Goal: Task Accomplishment & Management: Manage account settings

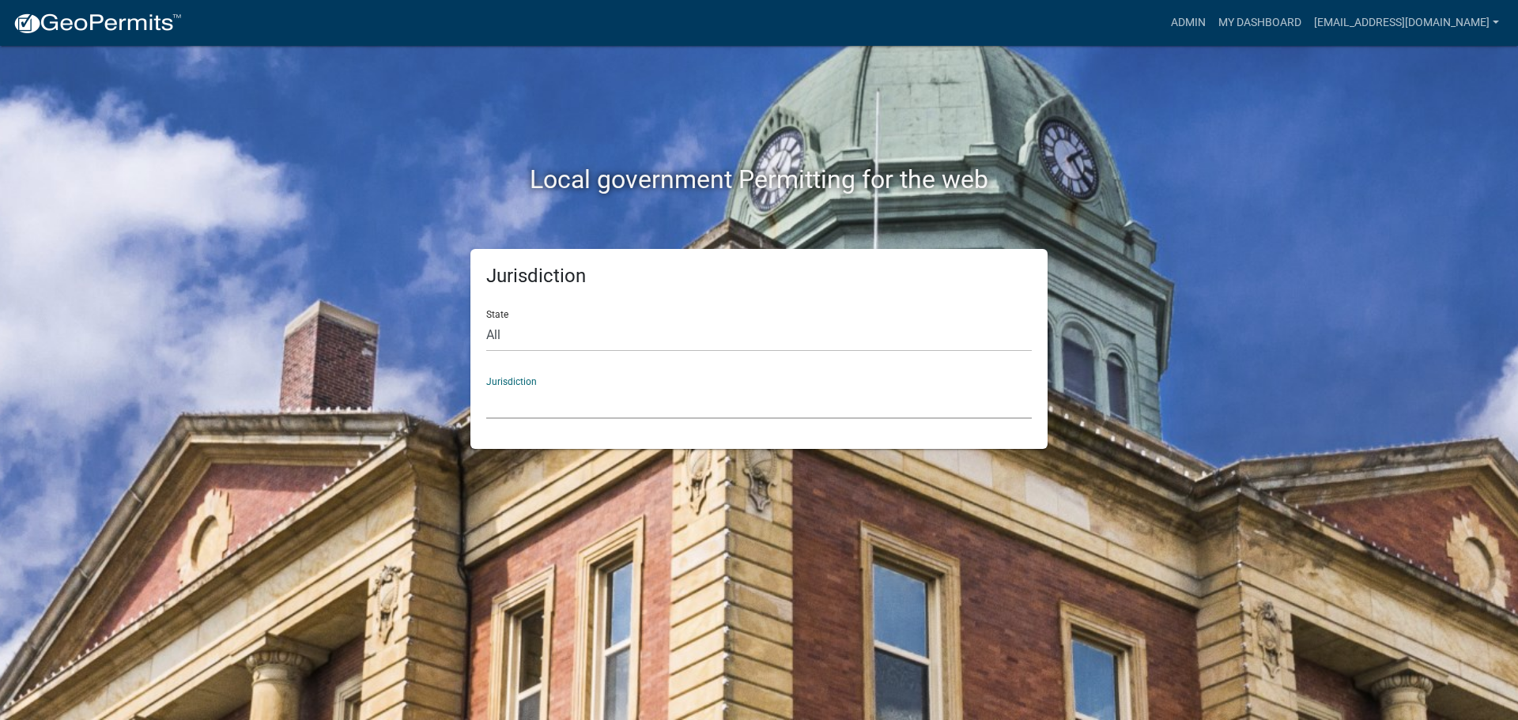
click at [516, 411] on select "[GEOGRAPHIC_DATA], [US_STATE] [GEOGRAPHIC_DATA], [US_STATE][PERSON_NAME][GEOGRA…" at bounding box center [759, 403] width 546 height 32
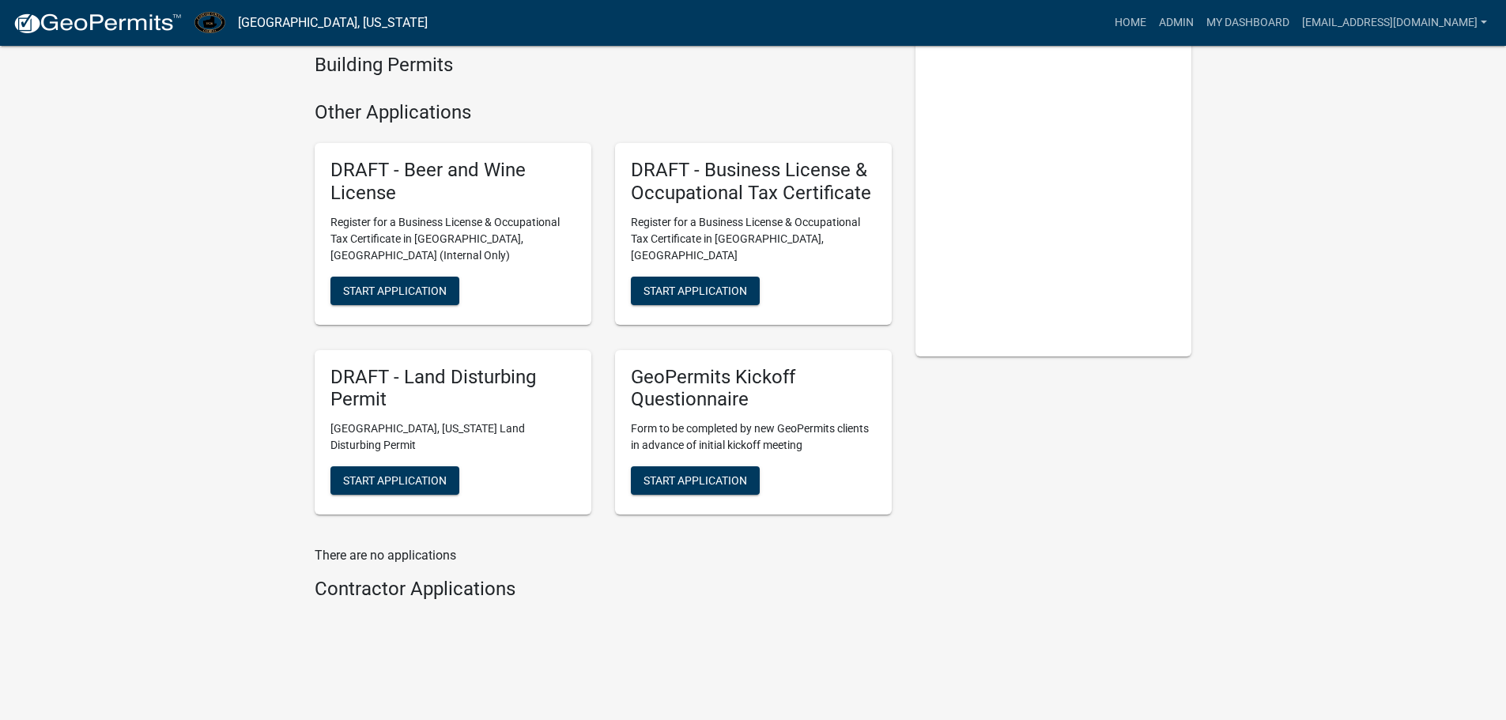
scroll to position [164, 0]
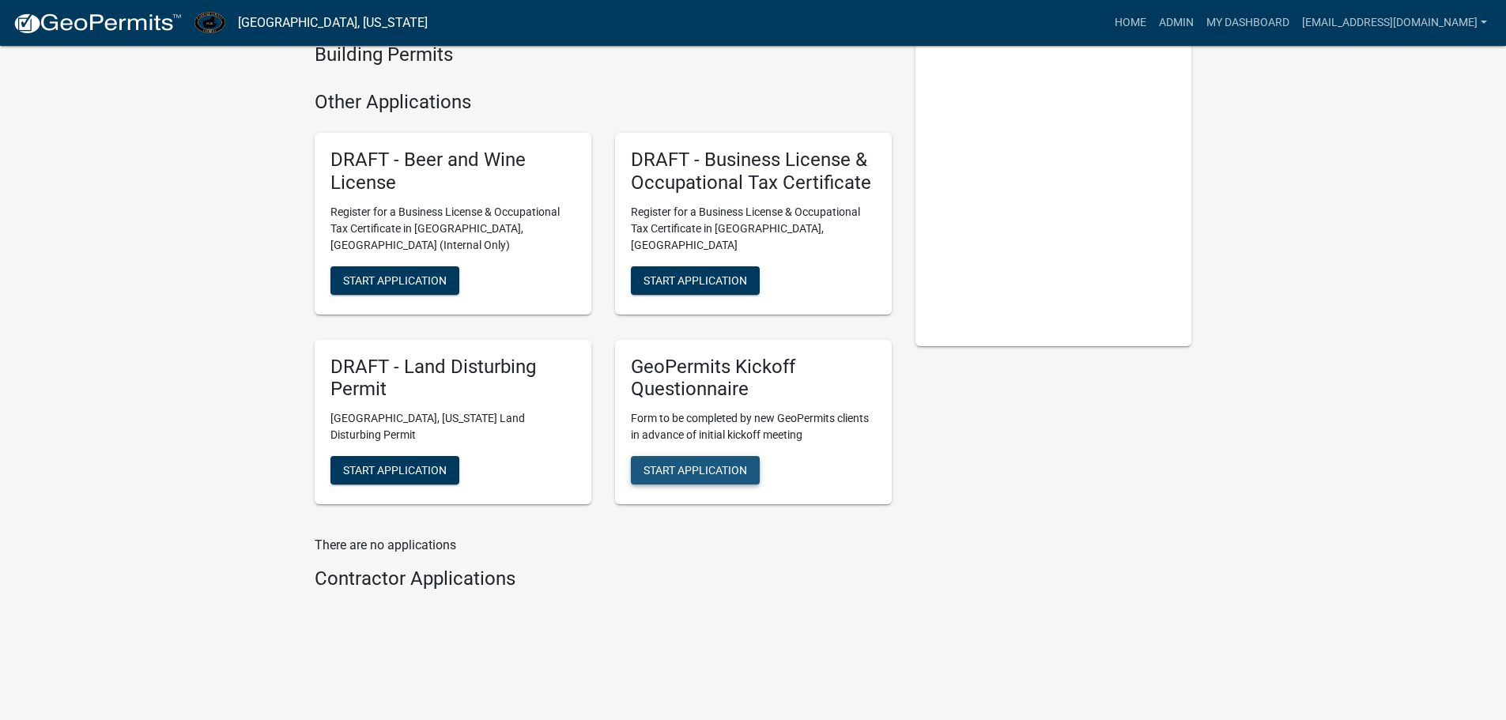
click at [693, 468] on span "Start Application" at bounding box center [696, 470] width 104 height 13
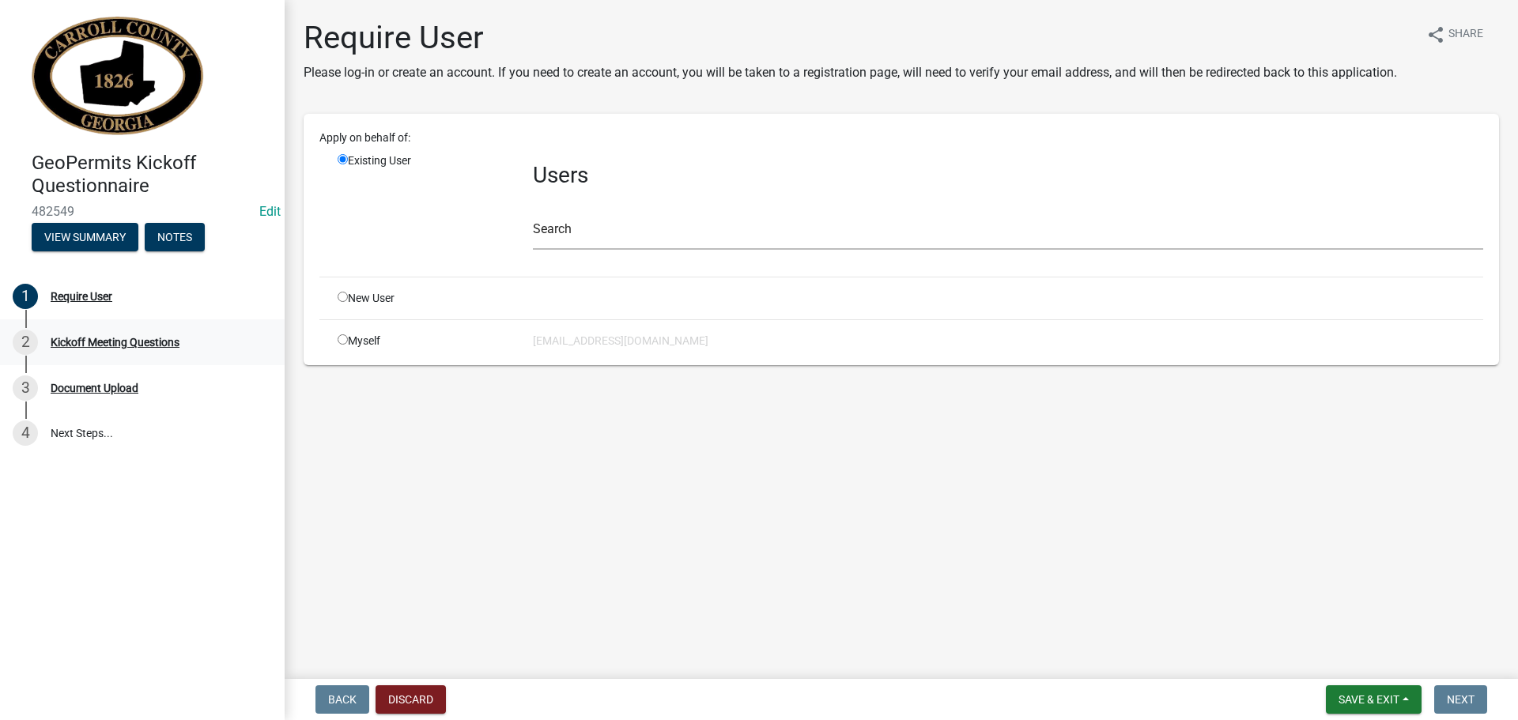
click at [94, 339] on div "Kickoff Meeting Questions" at bounding box center [115, 342] width 129 height 11
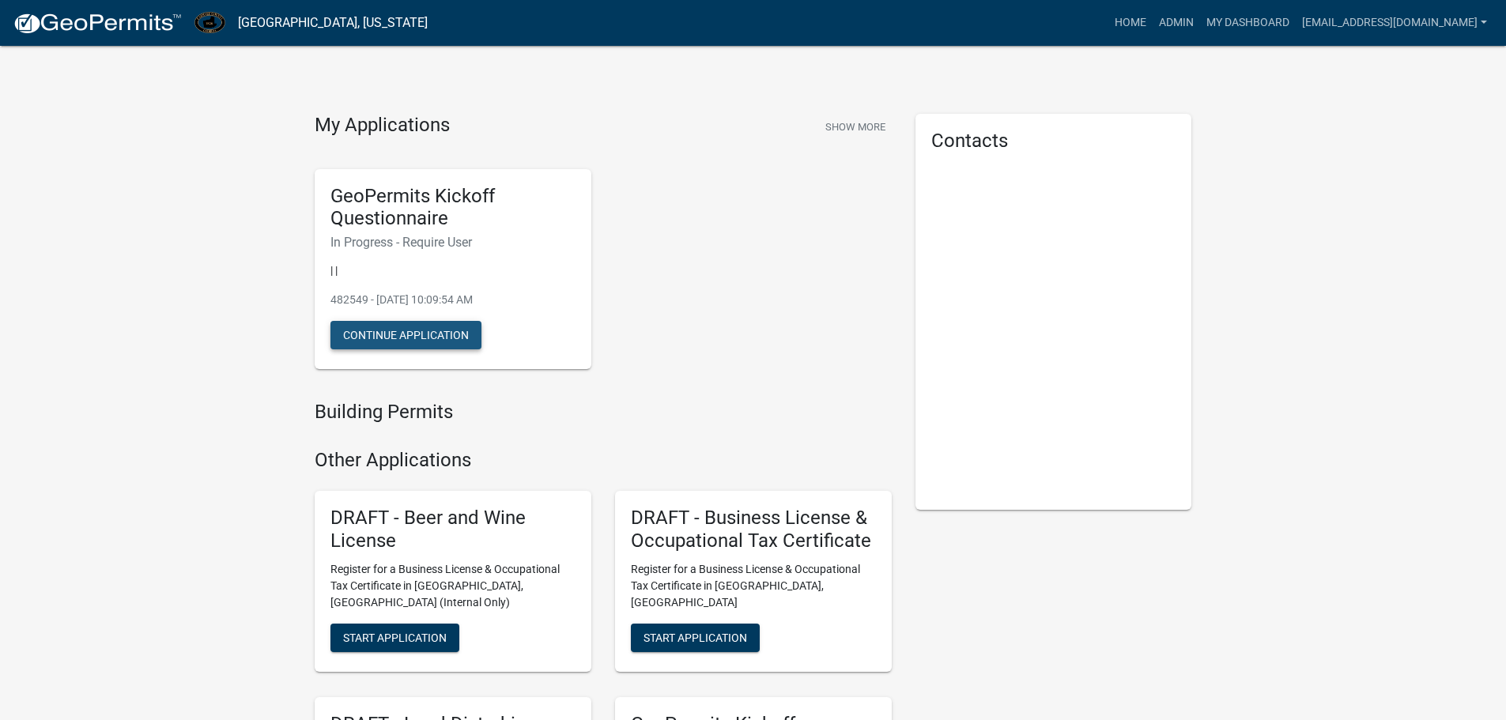
click at [361, 338] on button "Continue Application" at bounding box center [405, 335] width 151 height 28
click at [1153, 21] on link "Admin" at bounding box center [1176, 23] width 47 height 30
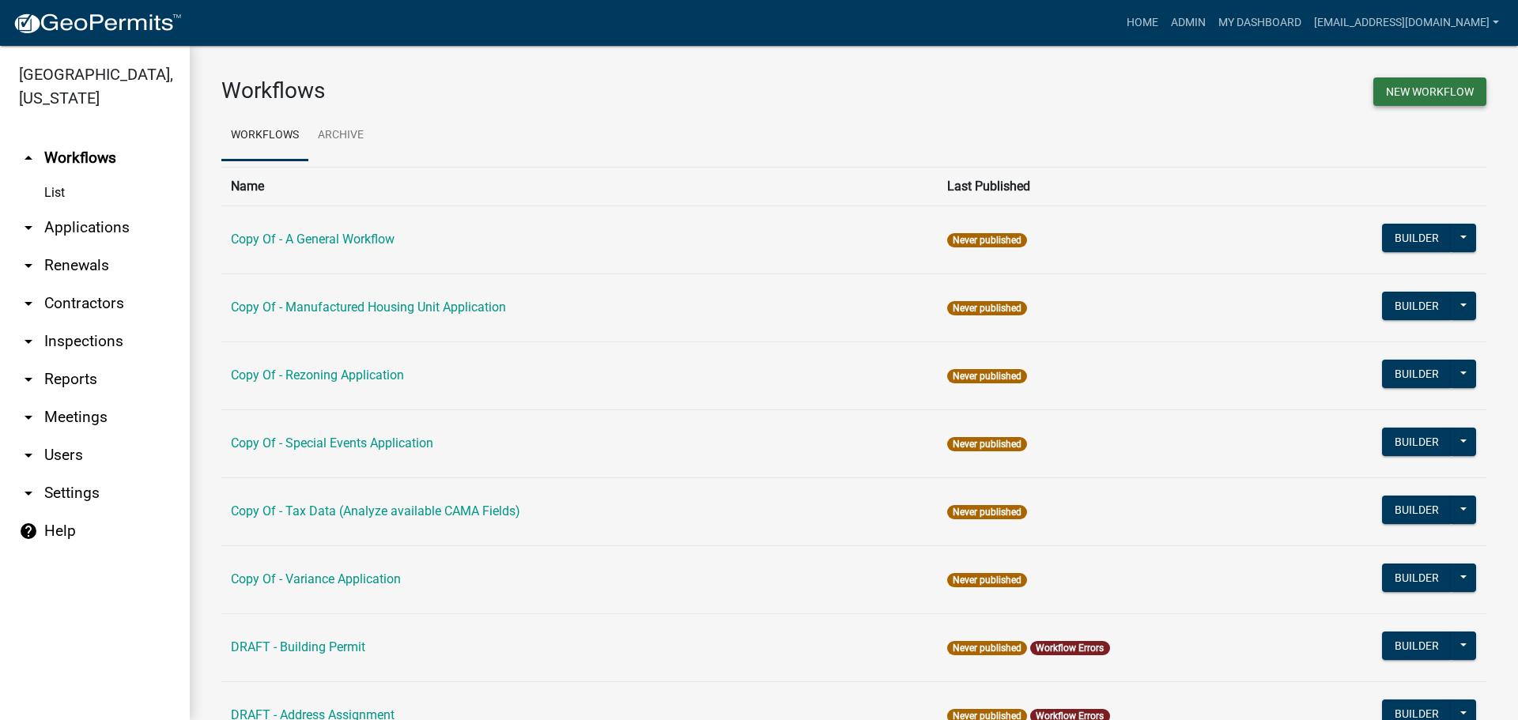
click at [1395, 94] on button "New Workflow" at bounding box center [1429, 91] width 113 height 28
select select
select select "3"
select select
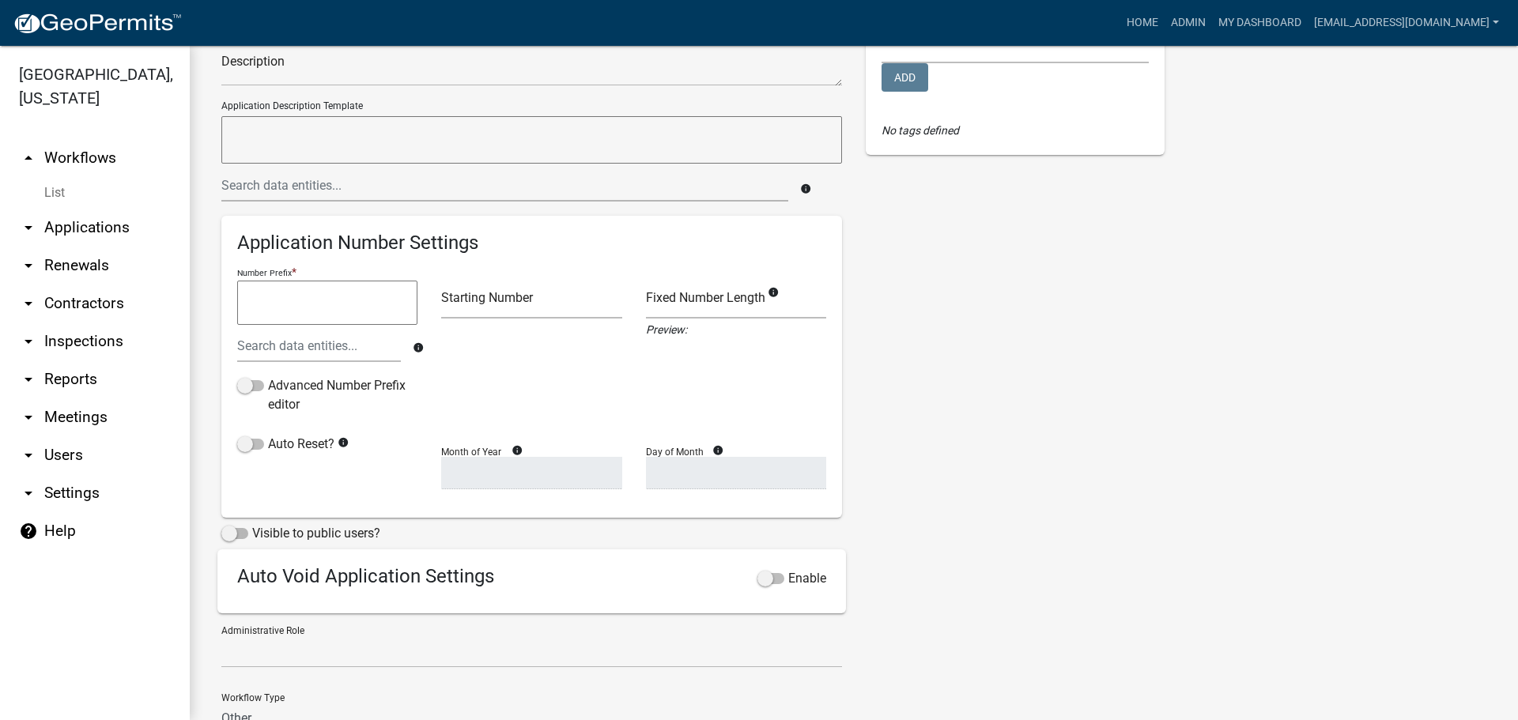
scroll to position [255, 0]
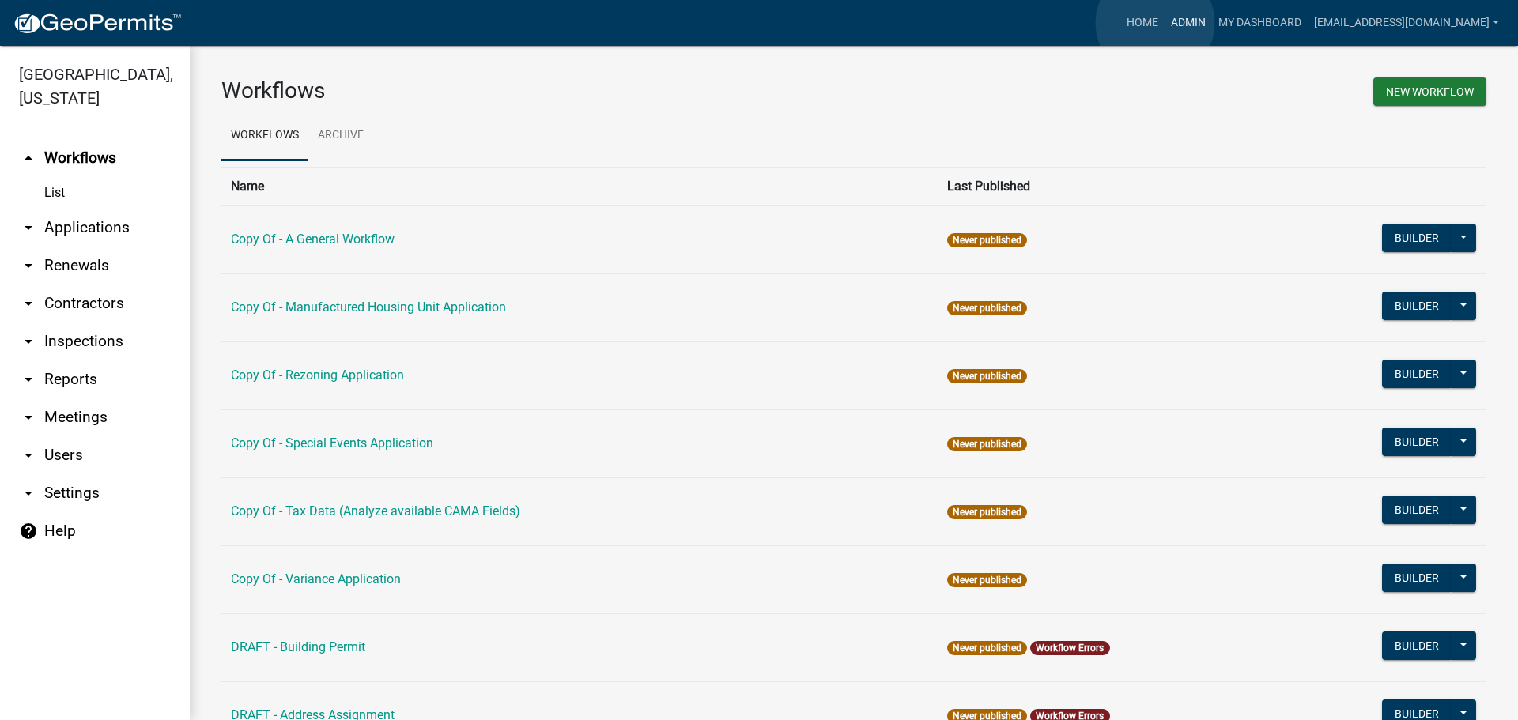
click at [1165, 23] on link "Admin" at bounding box center [1188, 23] width 47 height 30
click at [1416, 93] on button "New Workflow" at bounding box center [1429, 91] width 113 height 28
select select "3"
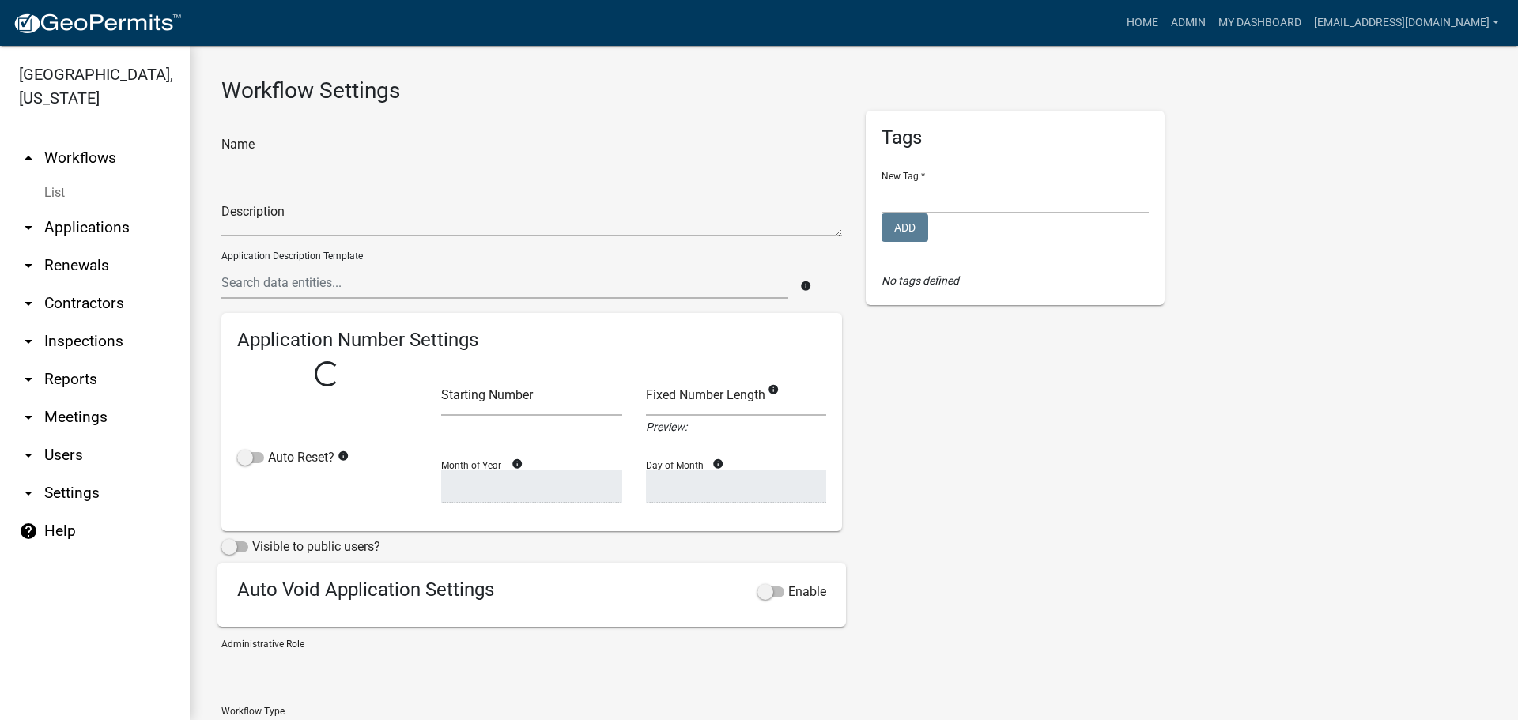
select select
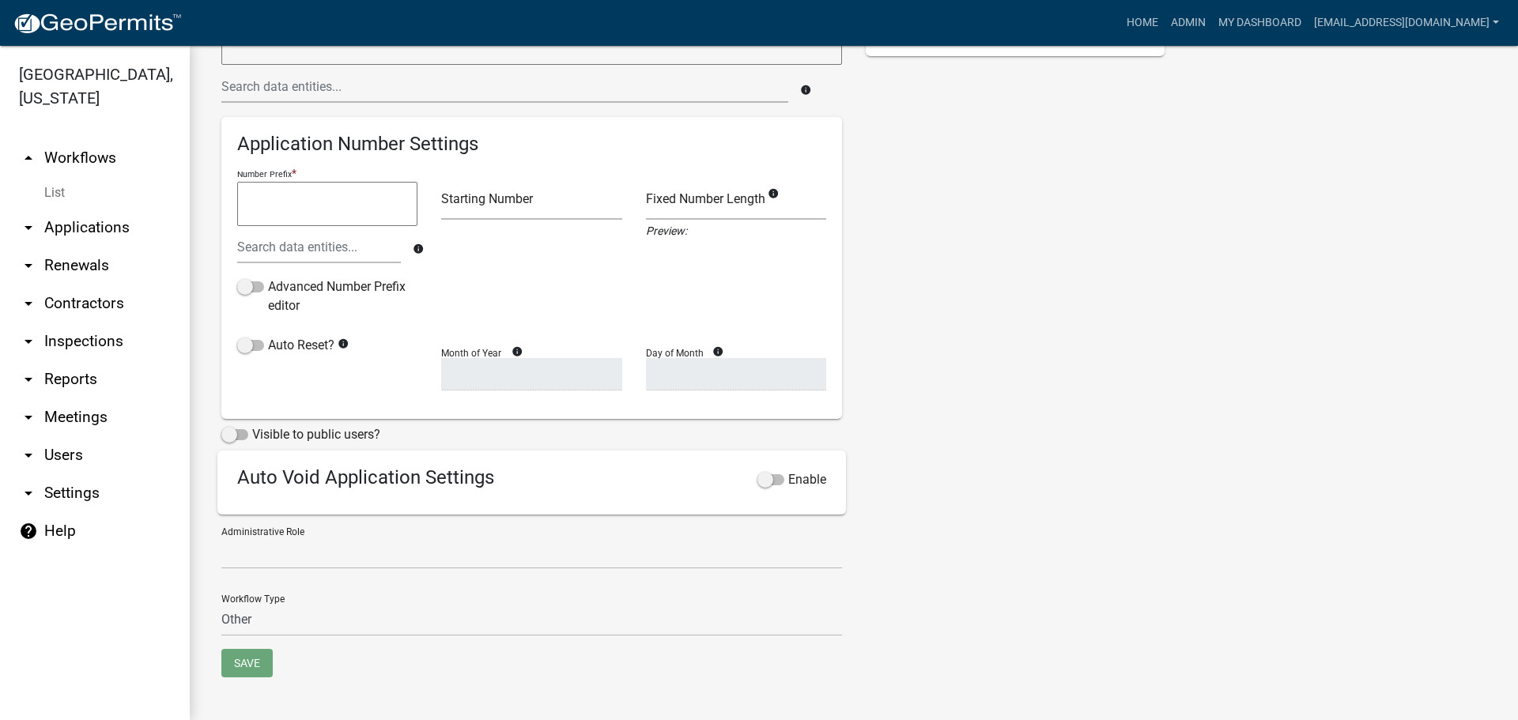
scroll to position [255, 0]
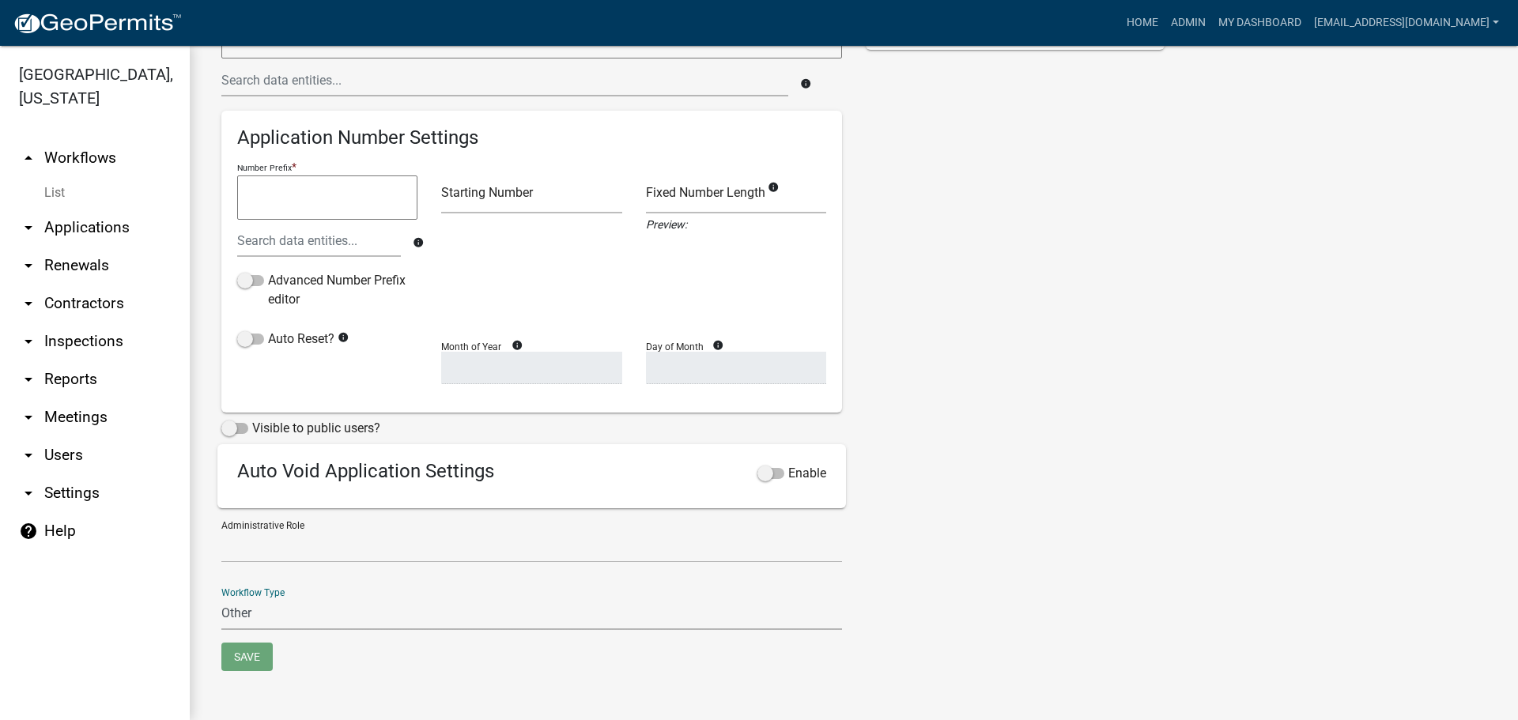
click at [246, 598] on select "Permit Renewable Other" at bounding box center [531, 614] width 621 height 32
click at [496, 592] on div "Workflow Type Permit Renewable Other" at bounding box center [531, 603] width 621 height 55
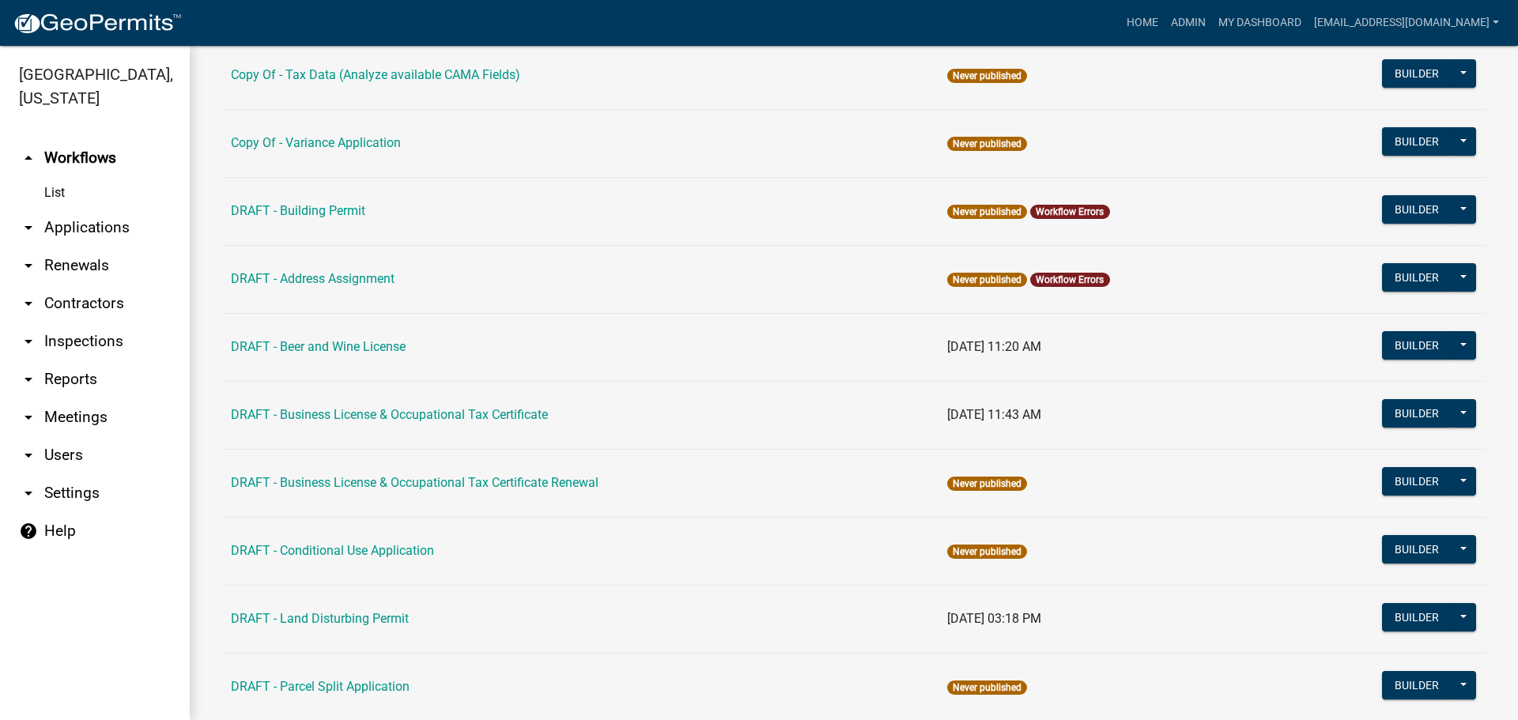
scroll to position [237, 0]
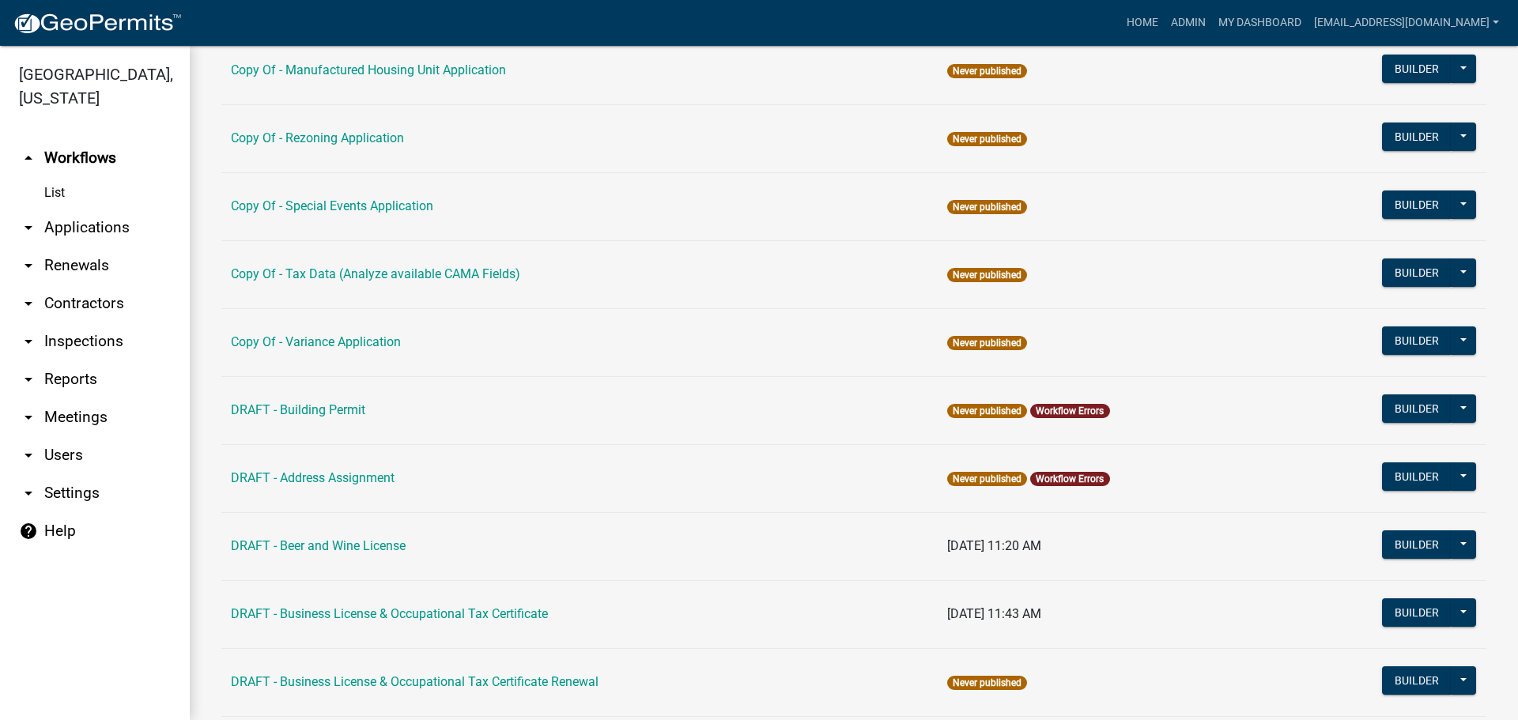
click at [67, 261] on link "arrow_drop_down Renewals" at bounding box center [95, 266] width 190 height 38
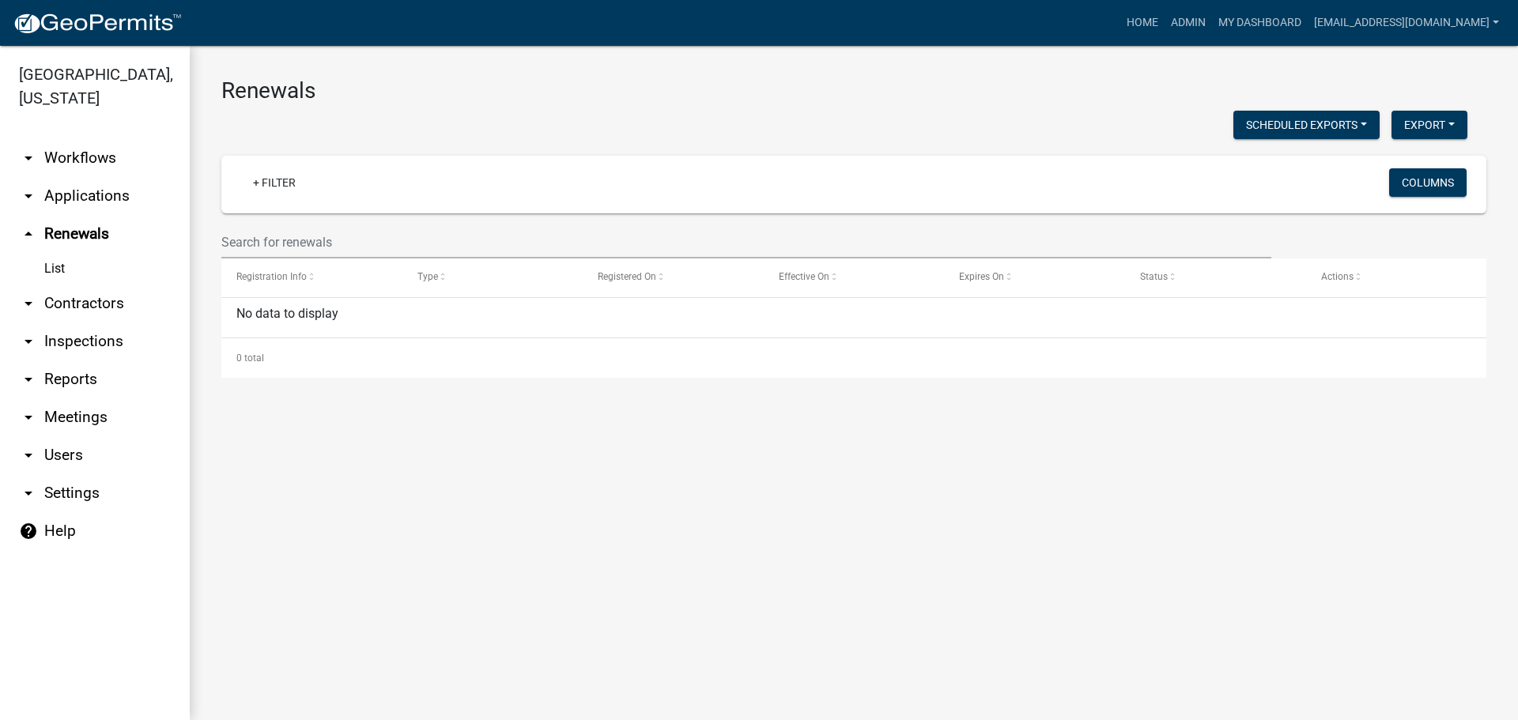
click at [62, 489] on link "arrow_drop_down Settings" at bounding box center [95, 493] width 190 height 38
select select "GA"
select select "Eastern Standard Time"
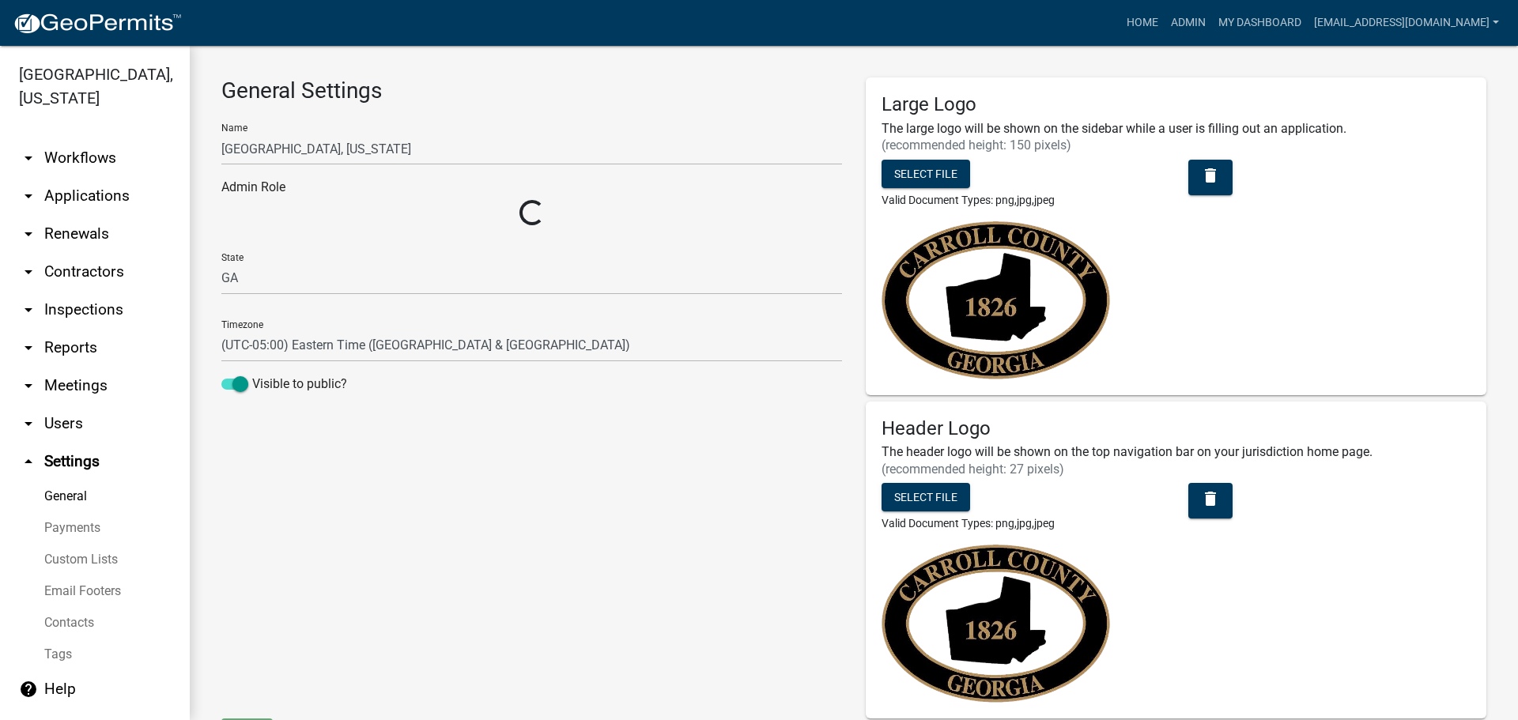
select select "32d6e85b-6a6d-4532-b483-7b431a947728"
click at [66, 528] on link "Payments" at bounding box center [95, 528] width 190 height 32
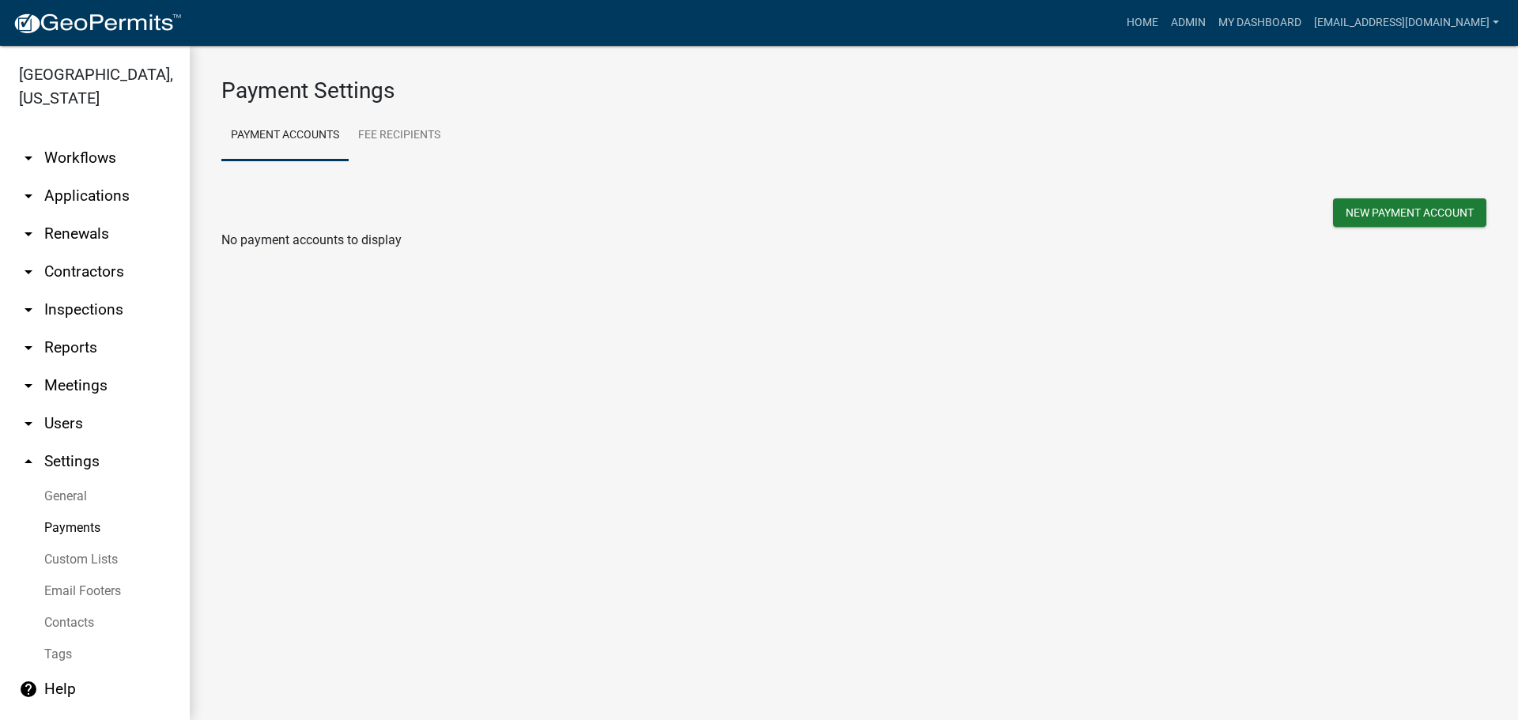
click at [57, 555] on link "Custom Lists" at bounding box center [95, 560] width 190 height 32
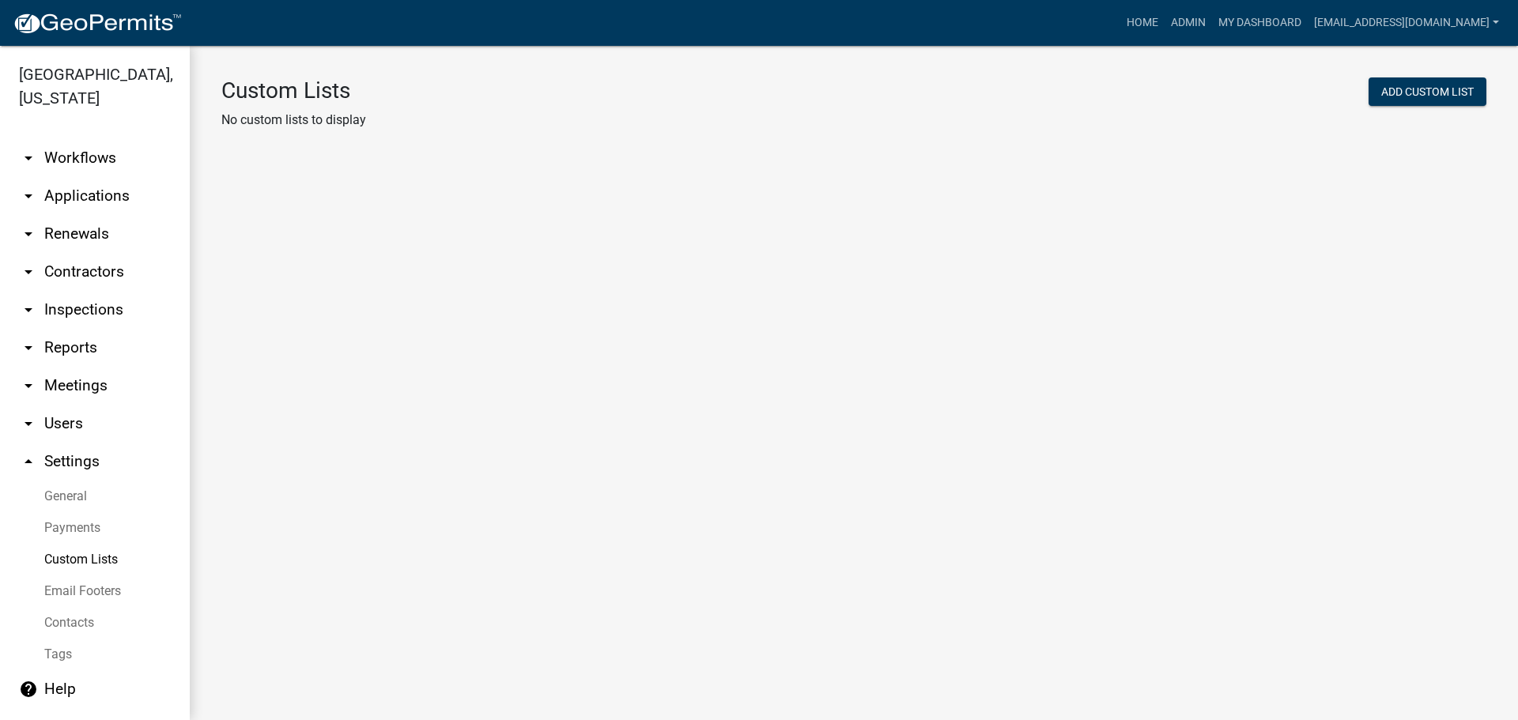
click at [66, 625] on link "Contacts" at bounding box center [95, 623] width 190 height 32
click at [62, 190] on link "arrow_drop_down Applications" at bounding box center [95, 196] width 190 height 38
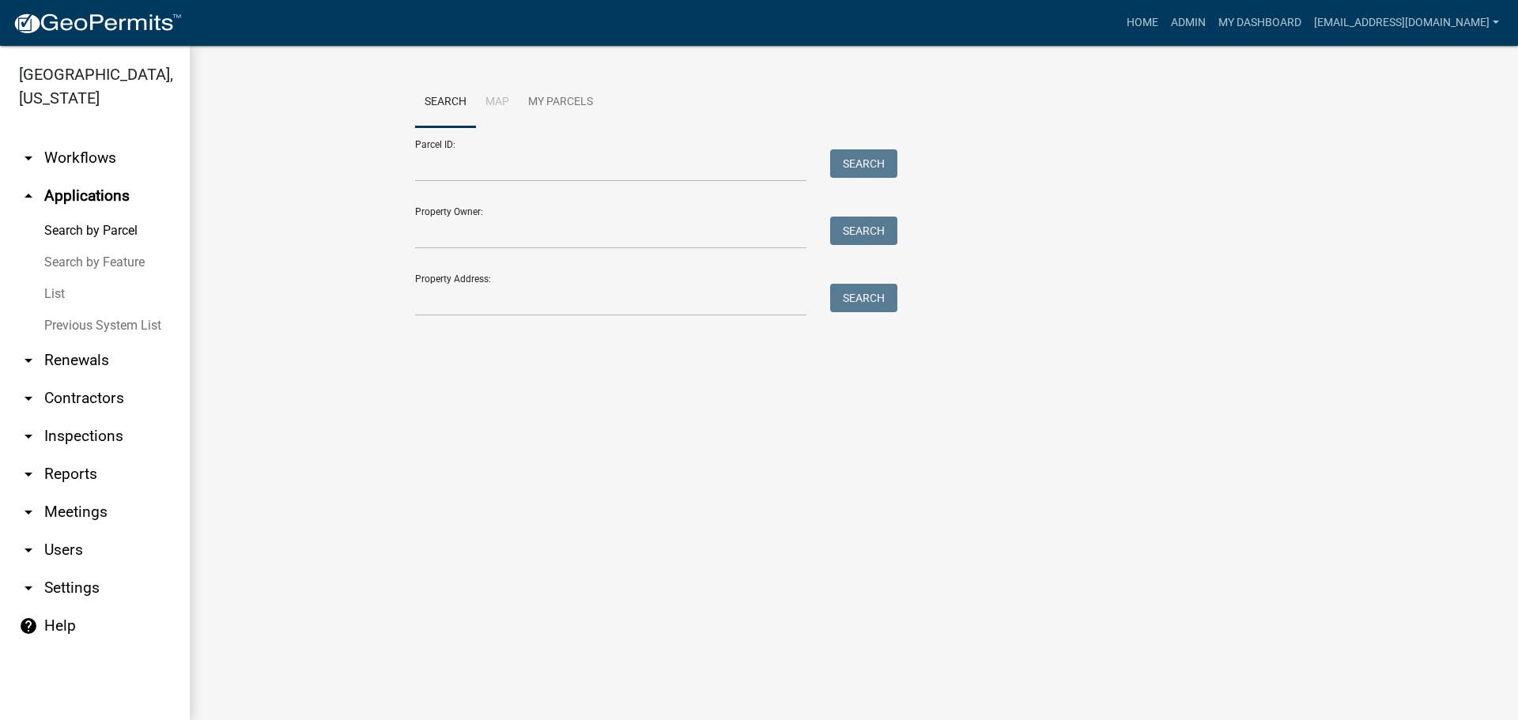
click at [70, 153] on link "arrow_drop_down Workflows" at bounding box center [95, 158] width 190 height 38
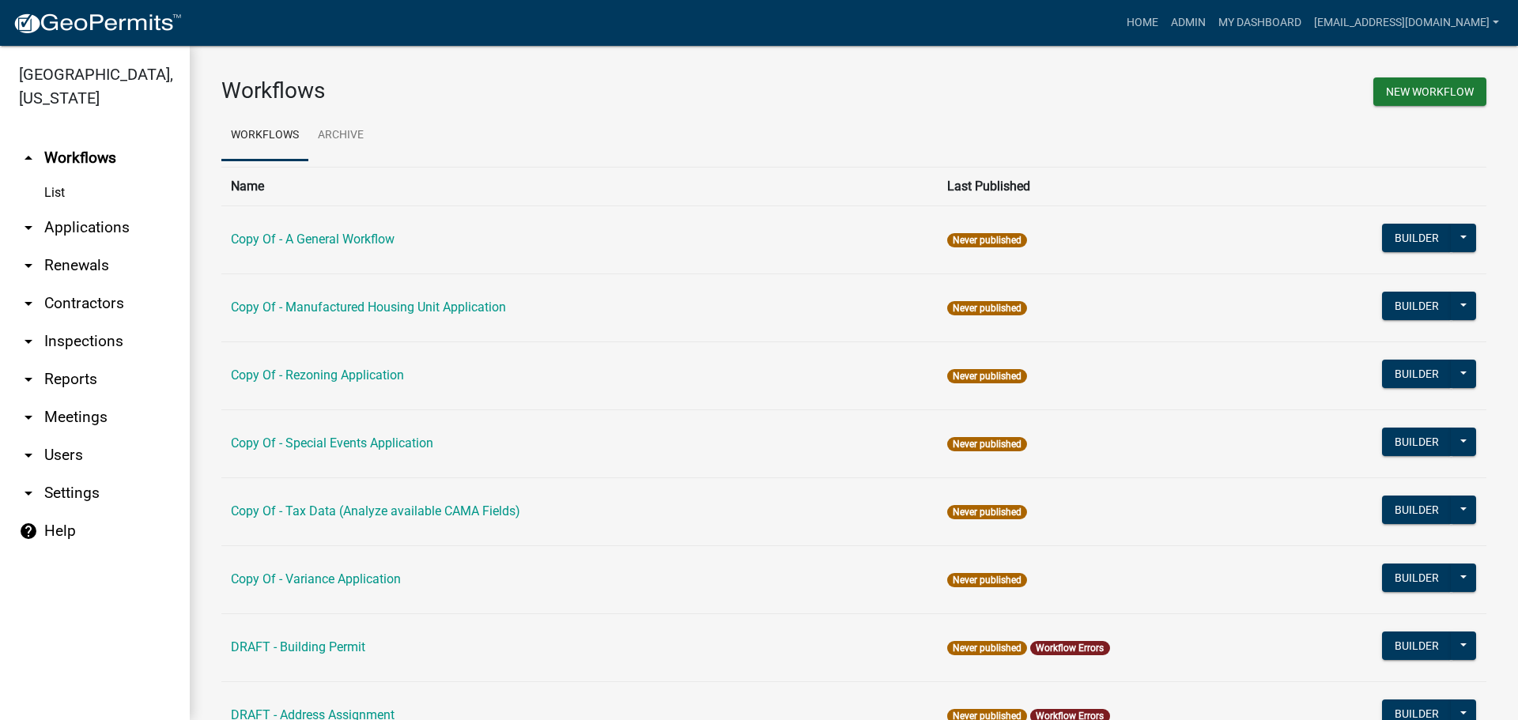
click at [67, 338] on link "arrow_drop_down Inspections" at bounding box center [95, 342] width 190 height 38
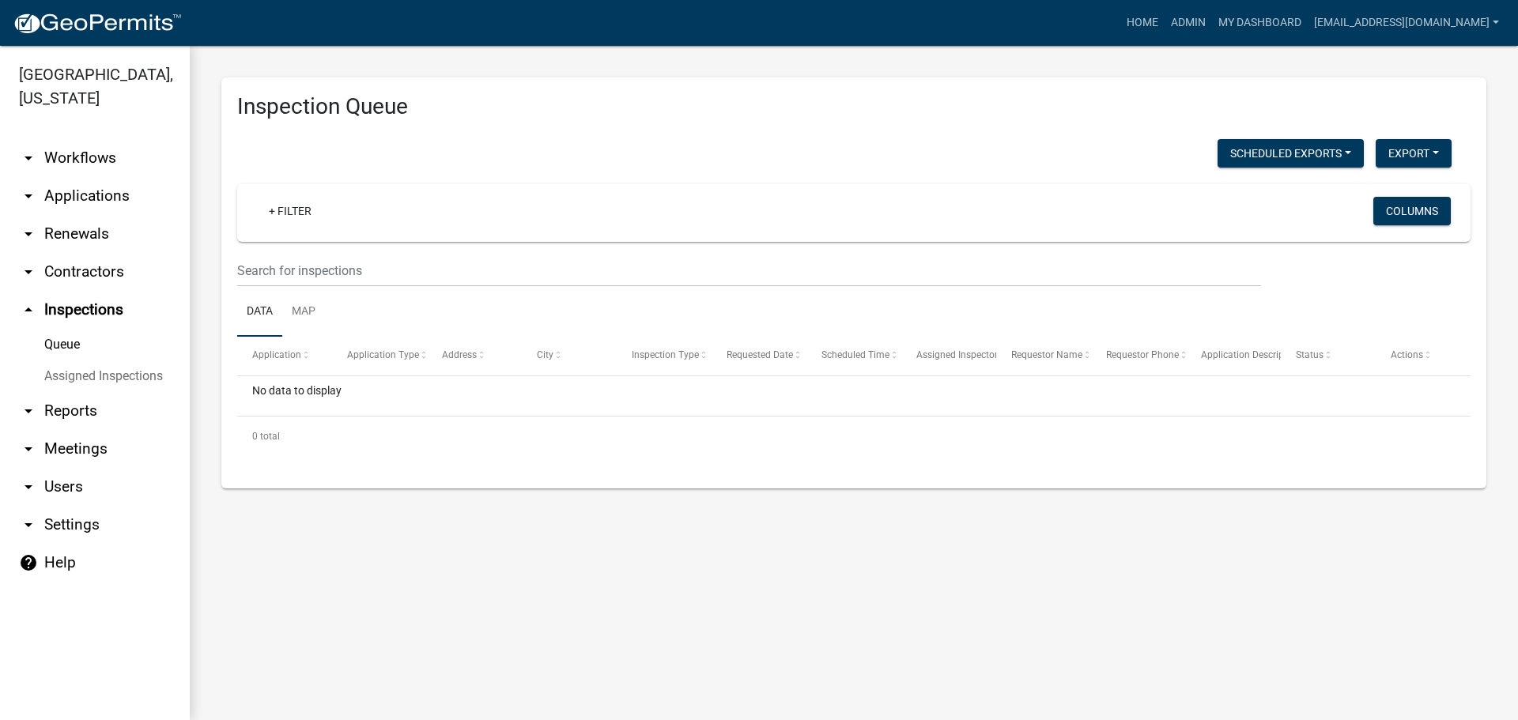
click at [62, 415] on link "arrow_drop_down Reports" at bounding box center [95, 411] width 190 height 38
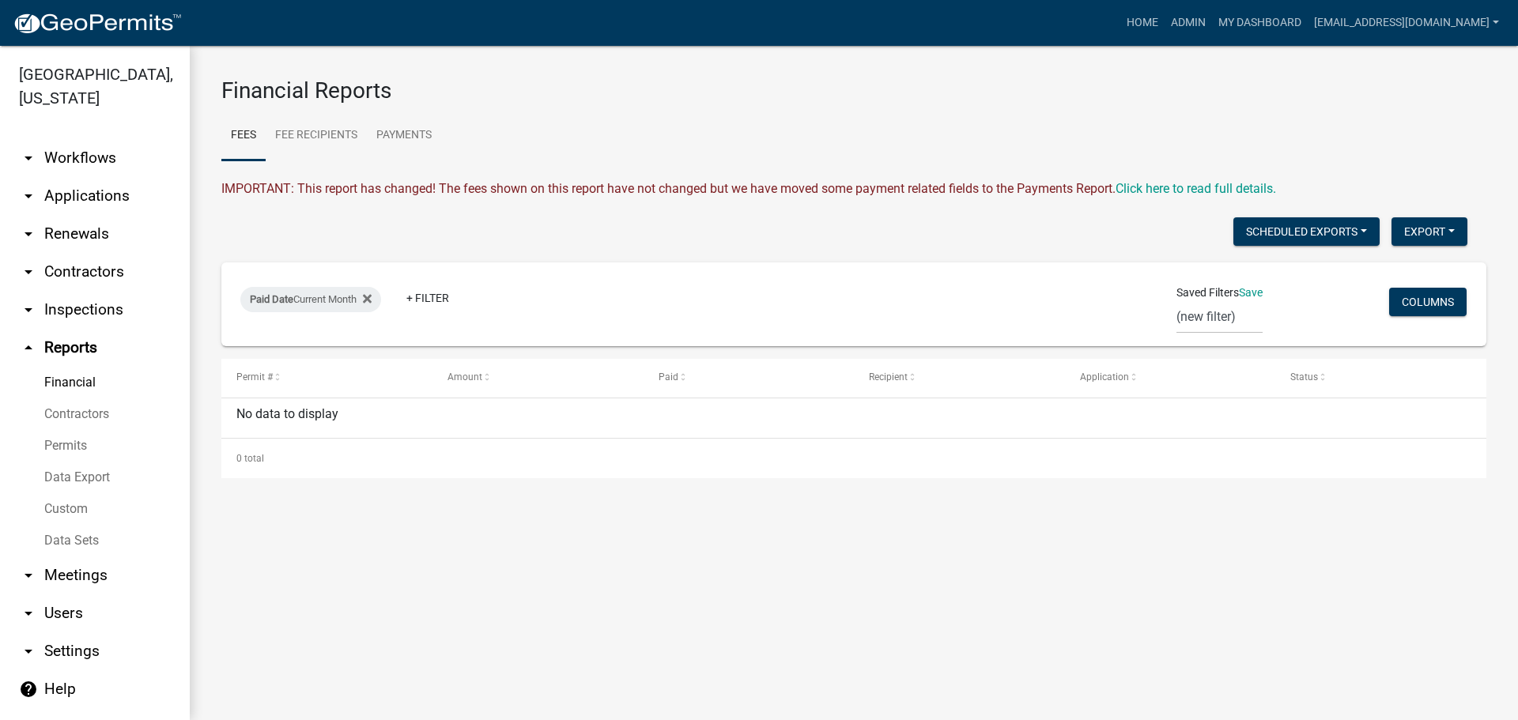
click at [63, 608] on link "arrow_drop_down Users" at bounding box center [95, 614] width 190 height 38
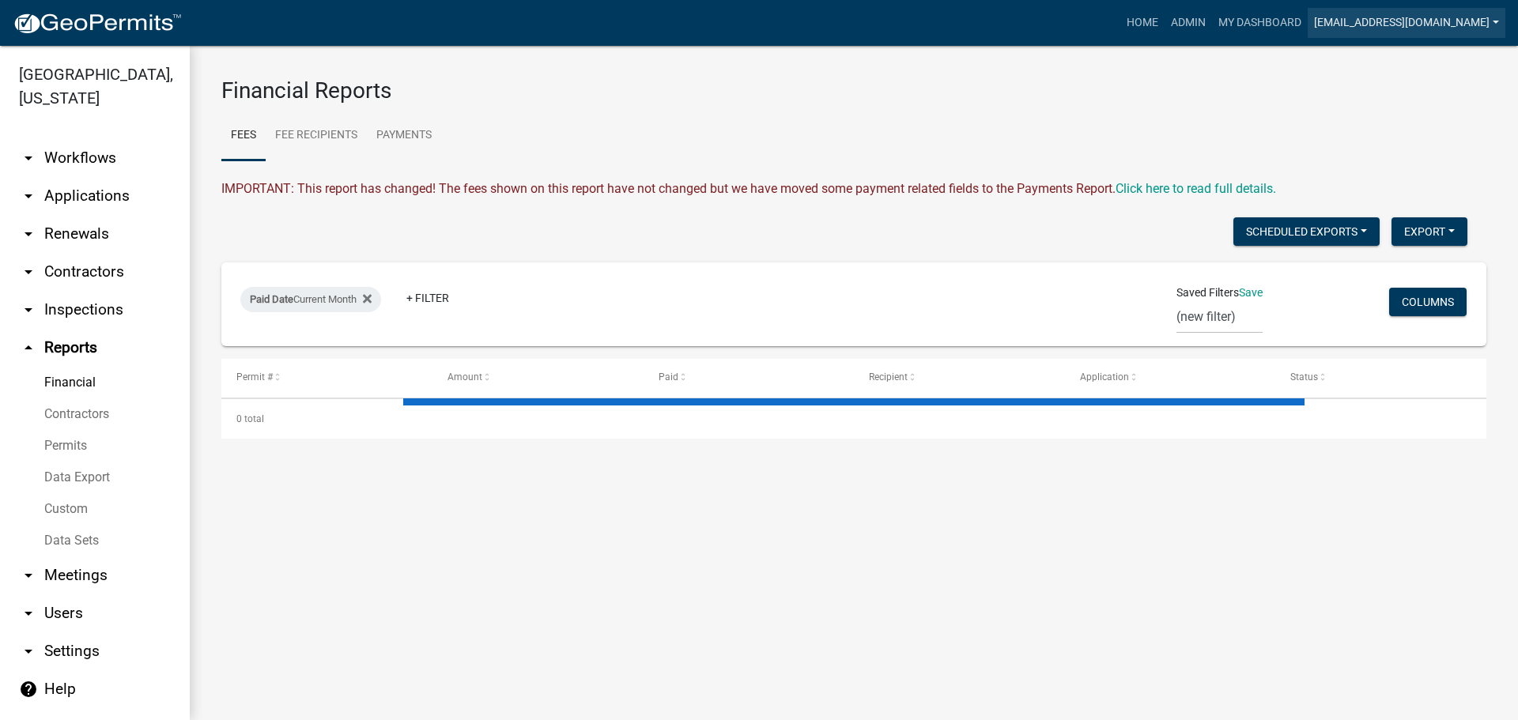
click at [1490, 22] on link "[EMAIL_ADDRESS][DOMAIN_NAME]" at bounding box center [1407, 23] width 198 height 30
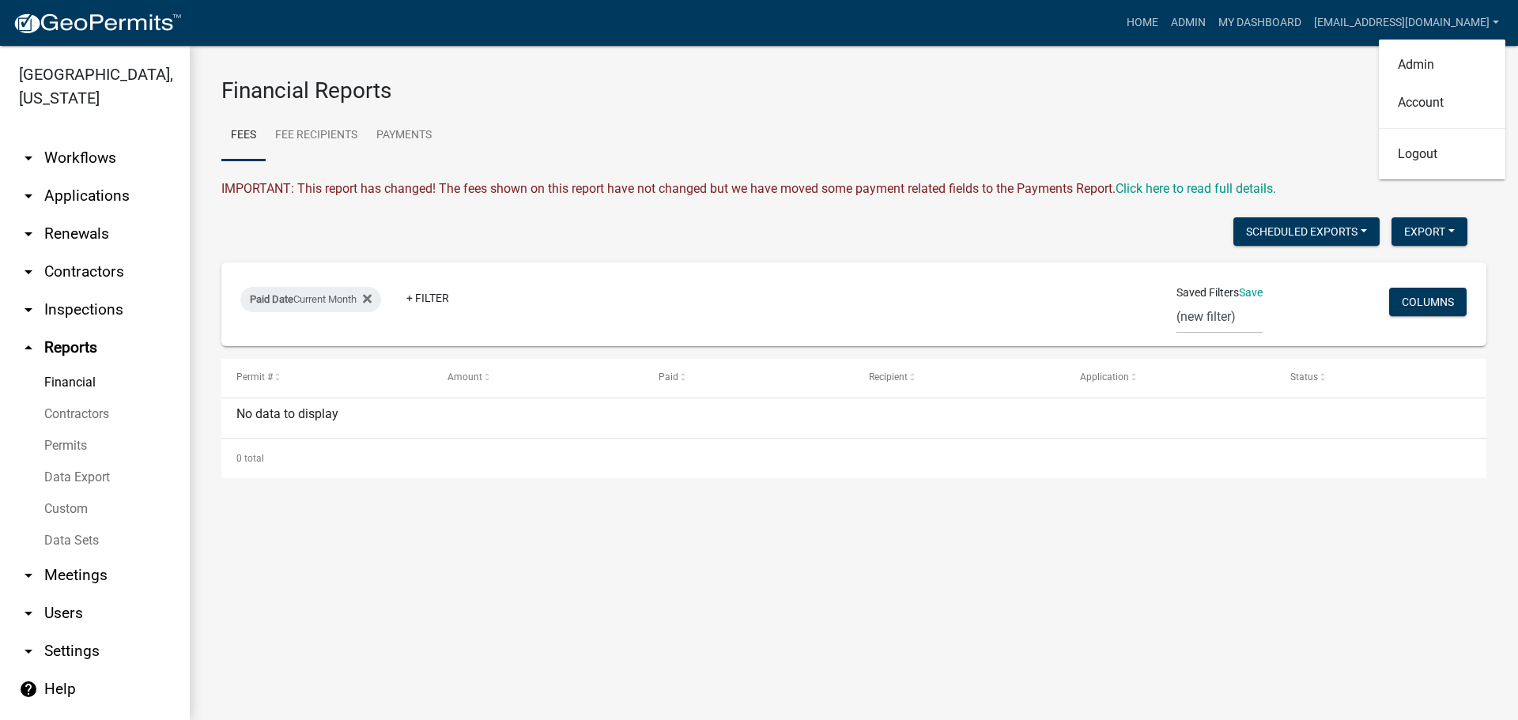
click at [1170, 62] on div "Financial Reports Fees Fee Recipients Payments IMPORTANT: This report has chang…" at bounding box center [854, 278] width 1328 height 464
drag, startPoint x: 431, startPoint y: 2, endPoint x: 682, endPoint y: 561, distance: 613.6
click at [682, 561] on main "Financial Reports Fees Fee Recipients Payments IMPORTANT: This report has chang…" at bounding box center [854, 383] width 1328 height 674
